Goal: Task Accomplishment & Management: Manage account settings

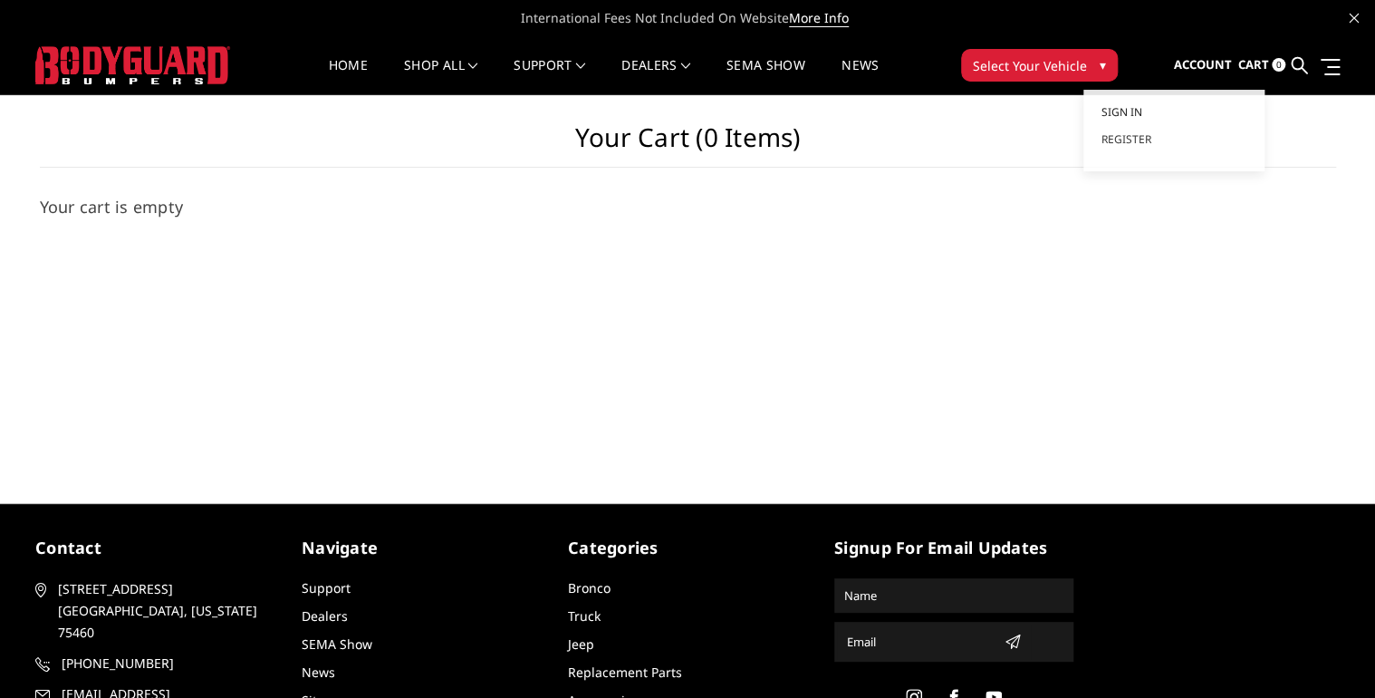
click at [1134, 116] on span "Sign in" at bounding box center [1122, 111] width 41 height 15
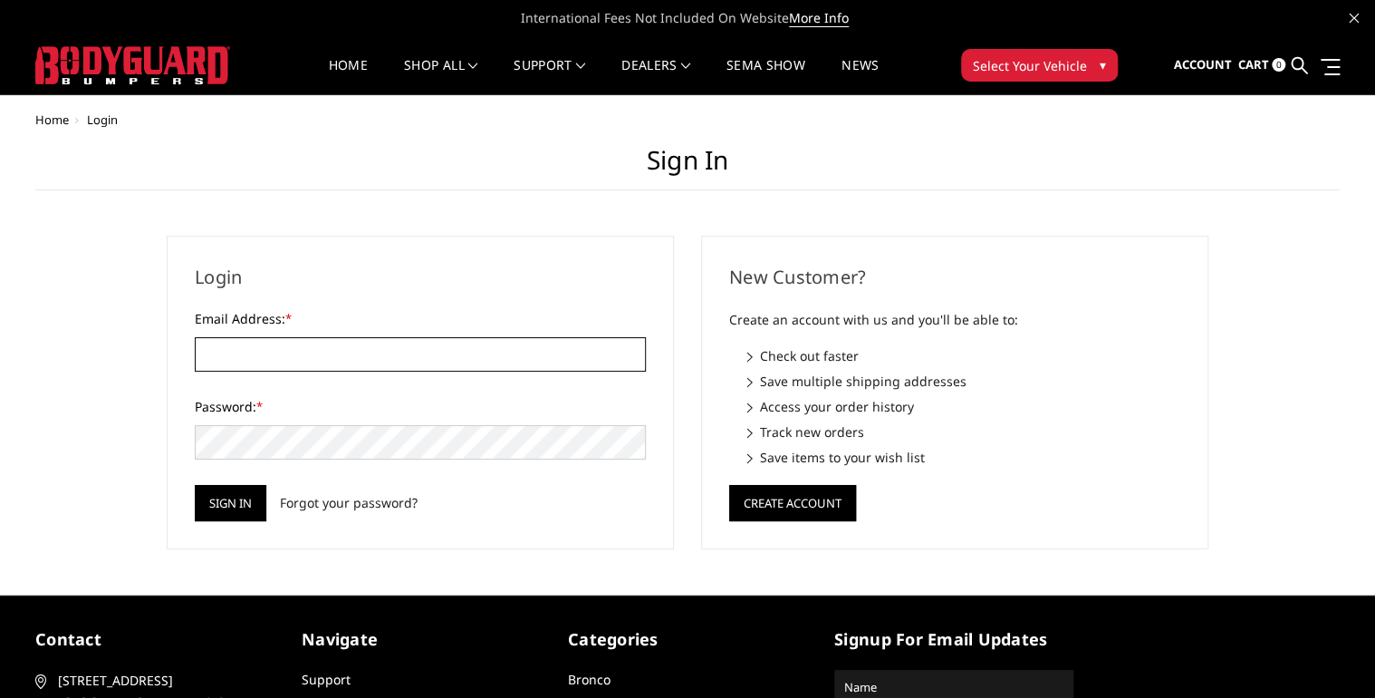
click at [275, 349] on input "Email Address: *" at bounding box center [420, 354] width 451 height 34
type input "[EMAIL_ADDRESS][DOMAIN_NAME]"
